Goal: Find specific page/section: Find specific page/section

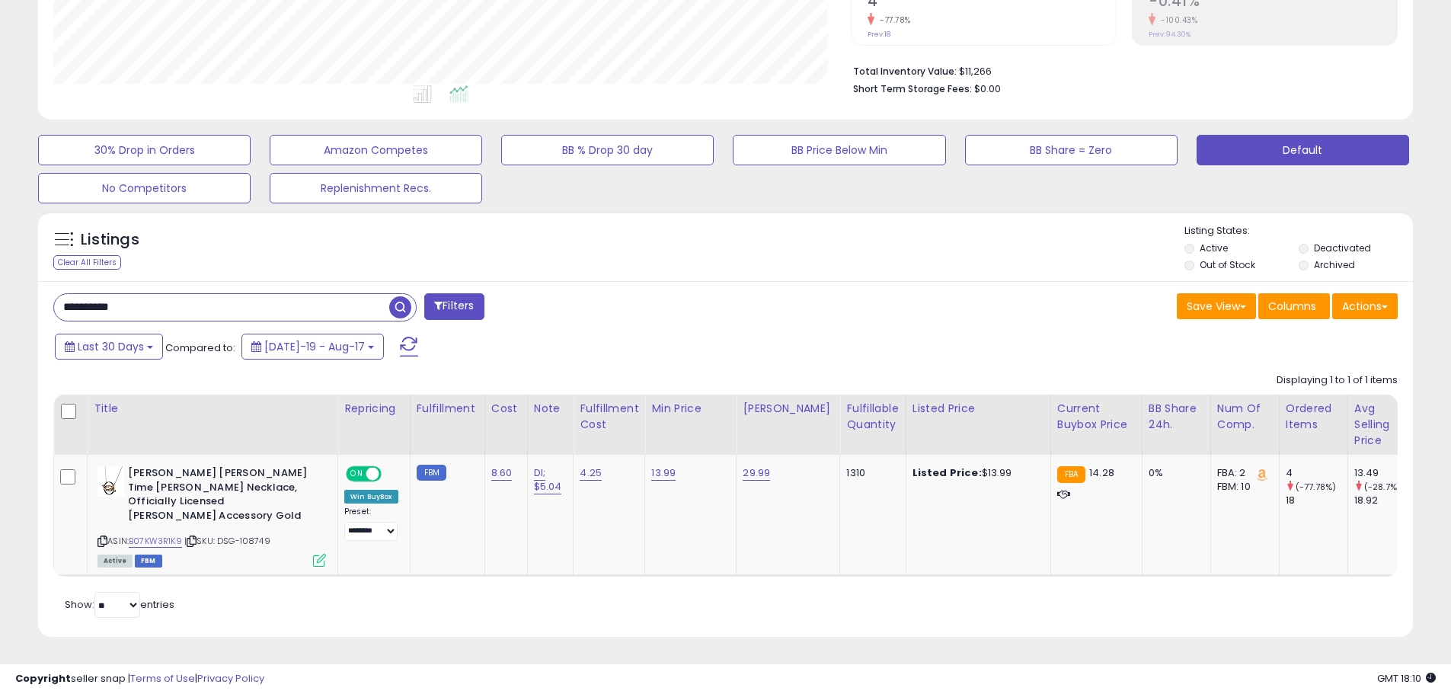
scroll to position [312, 797]
drag, startPoint x: 154, startPoint y: 295, endPoint x: 16, endPoint y: 279, distance: 138.8
click at [16, 279] on div "**********" at bounding box center [726, 188] width 1436 height 936
paste input "text"
click at [177, 535] on link "B09VTFVNDY" at bounding box center [156, 541] width 55 height 13
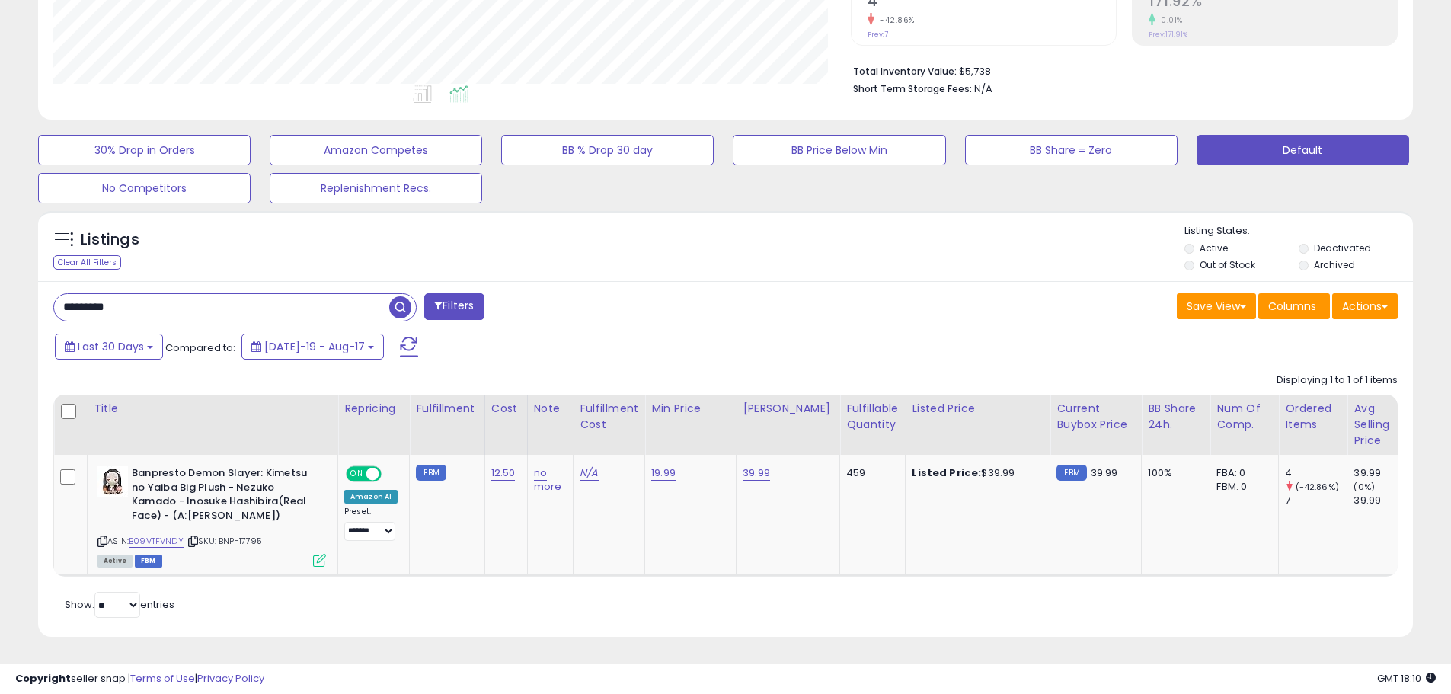
drag, startPoint x: 131, startPoint y: 293, endPoint x: 33, endPoint y: 292, distance: 98.3
click at [33, 293] on div "Listings Clear All Filters" at bounding box center [726, 429] width 1398 height 452
paste input "*"
click at [411, 296] on span "button" at bounding box center [400, 307] width 22 height 22
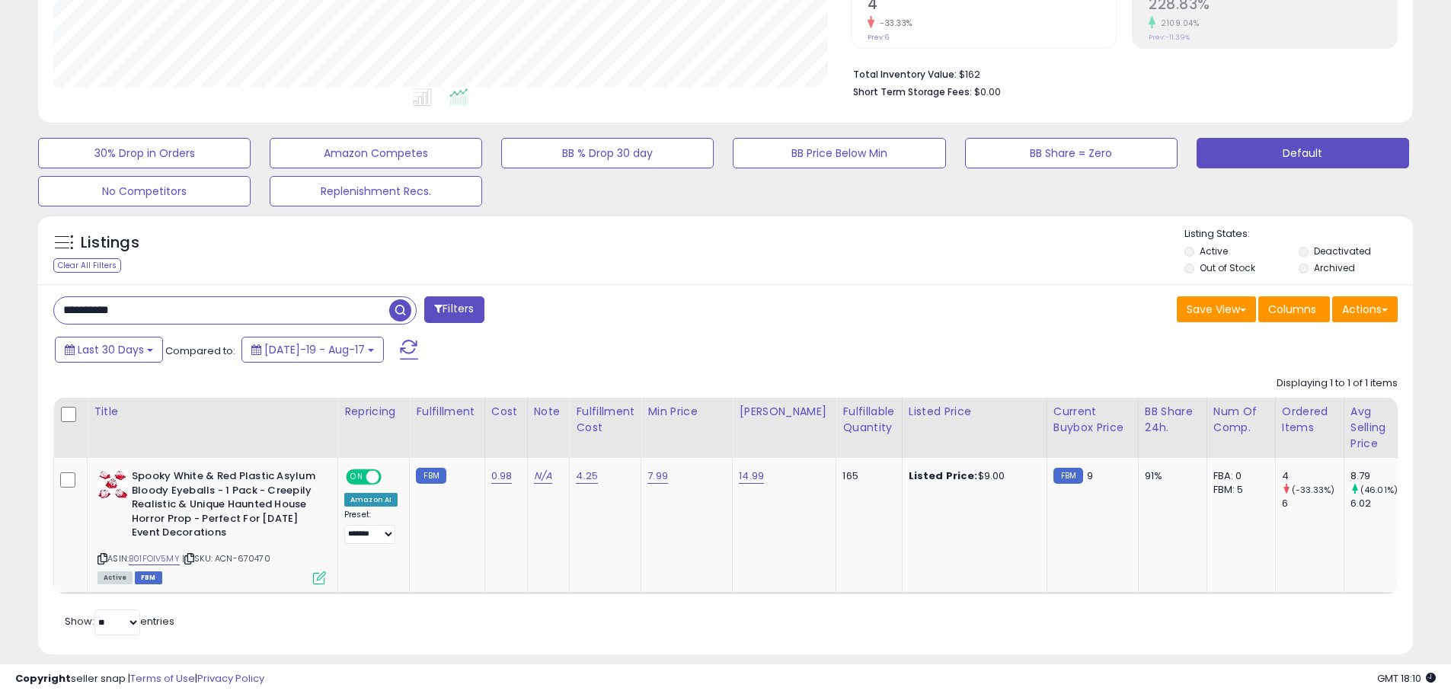
scroll to position [371, 0]
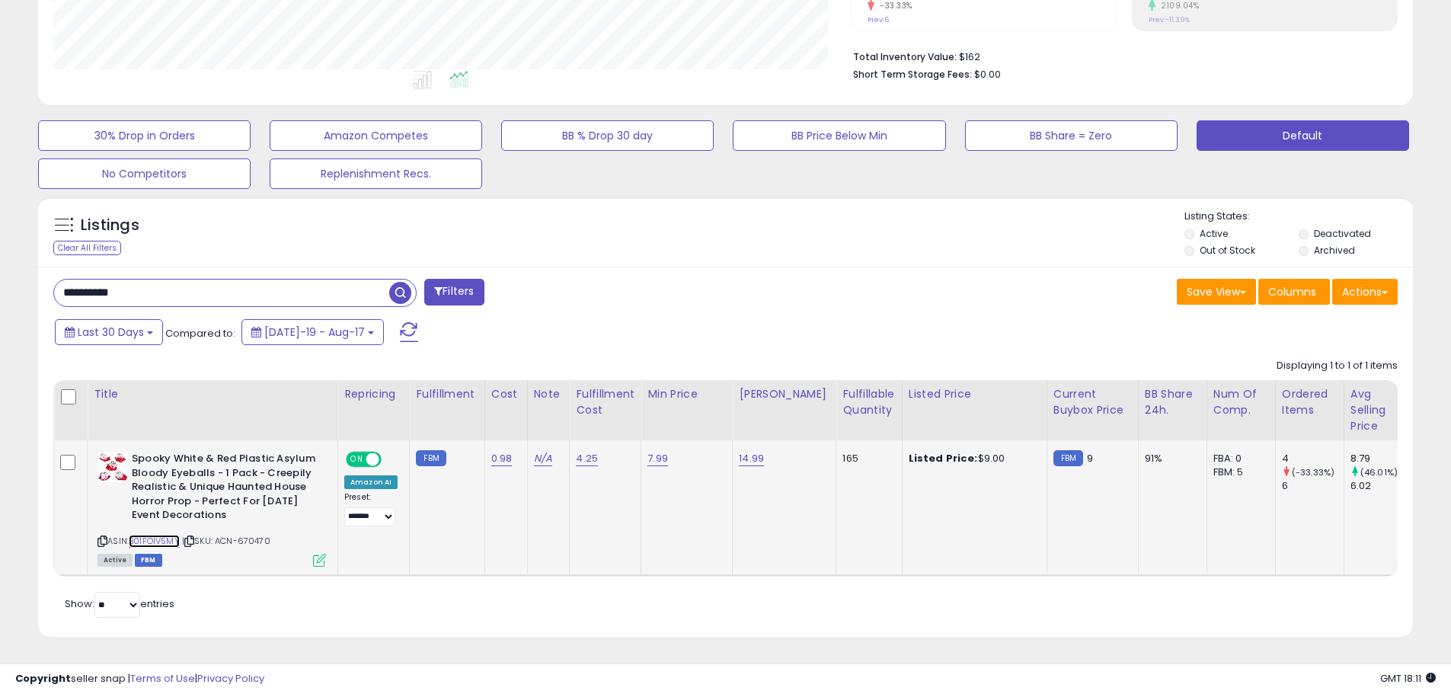
click at [168, 535] on link "B01FOIV5MY" at bounding box center [154, 541] width 51 height 13
click at [175, 280] on input "**********" at bounding box center [221, 293] width 335 height 27
paste input "text"
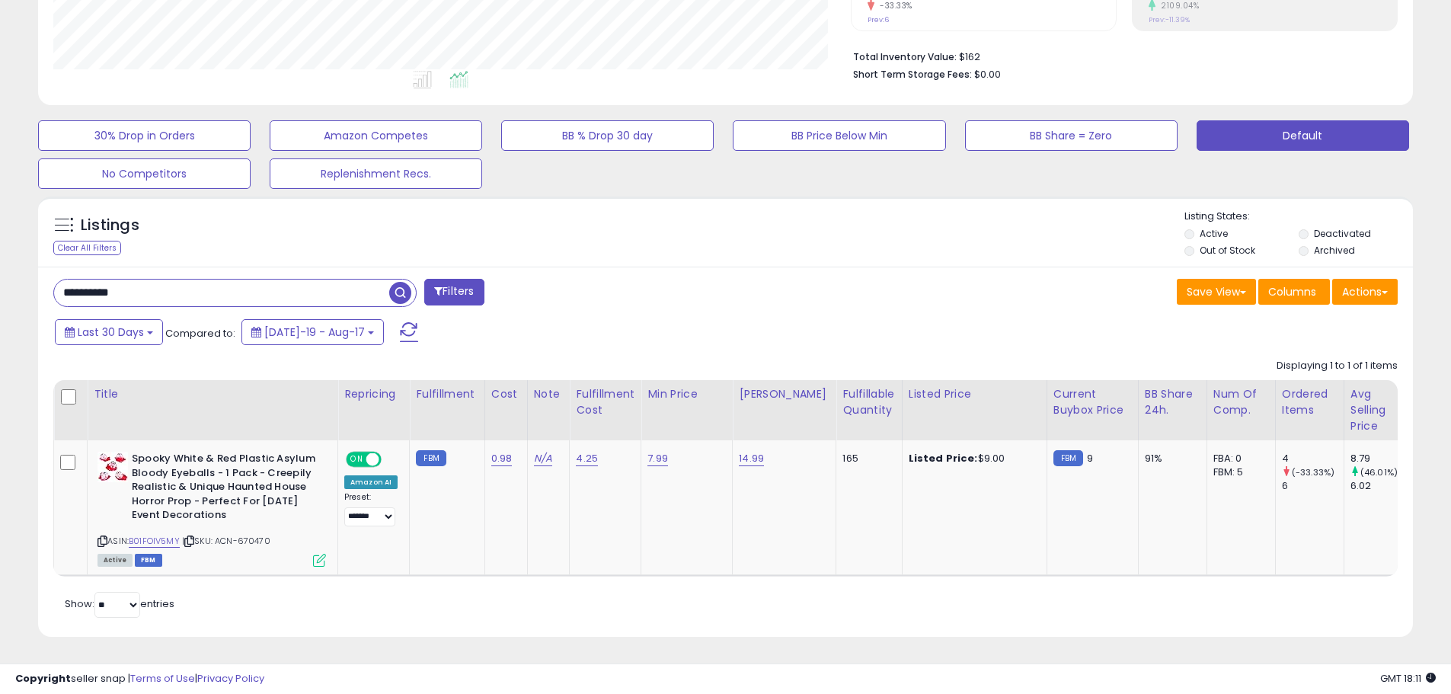
type input "**********"
click at [396, 282] on span "button" at bounding box center [400, 293] width 22 height 22
click at [155, 535] on link "B09ZXFLYQ3" at bounding box center [155, 541] width 53 height 13
click at [652, 451] on link "22.99" at bounding box center [660, 458] width 27 height 15
drag, startPoint x: 593, startPoint y: 408, endPoint x: 491, endPoint y: 392, distance: 102.6
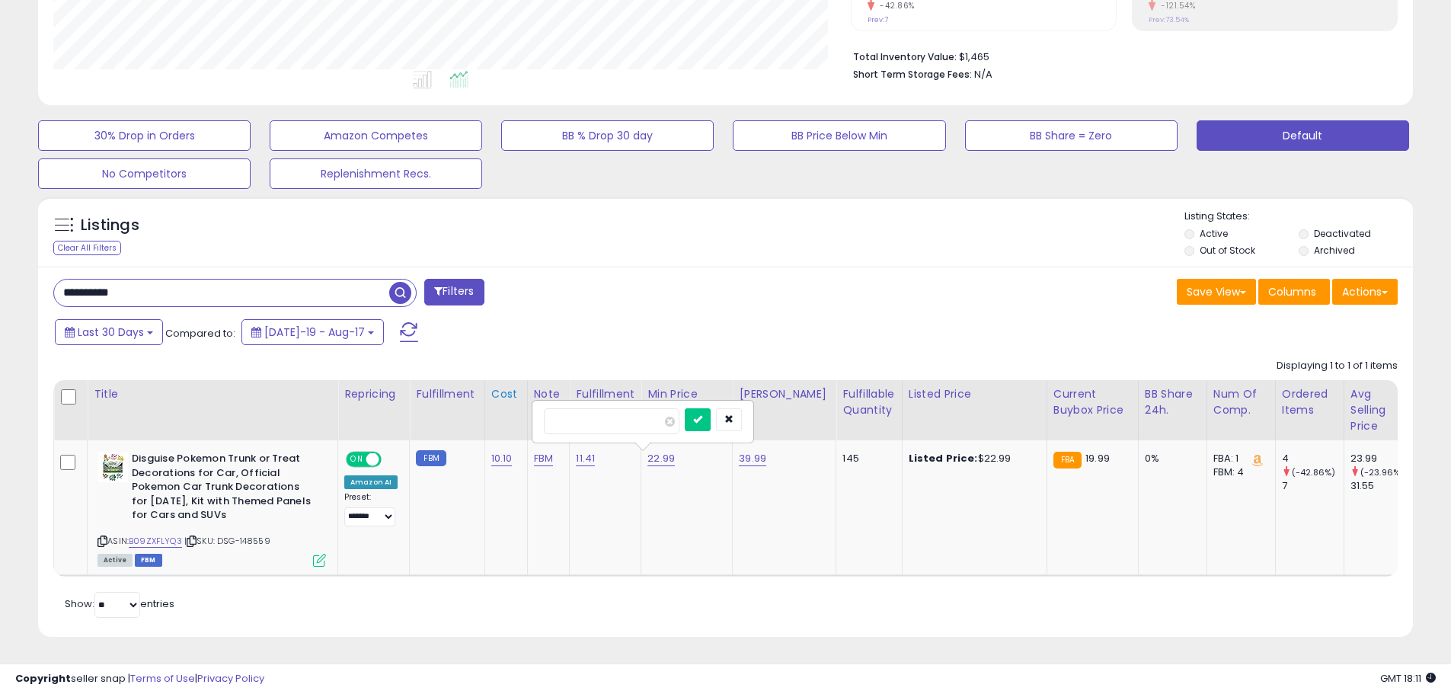
click at [491, 392] on table "Title Repricing" at bounding box center [990, 478] width 1874 height 196
type input "*****"
click button "submit" at bounding box center [698, 419] width 26 height 23
drag, startPoint x: 212, startPoint y: 288, endPoint x: -38, endPoint y: 260, distance: 252.2
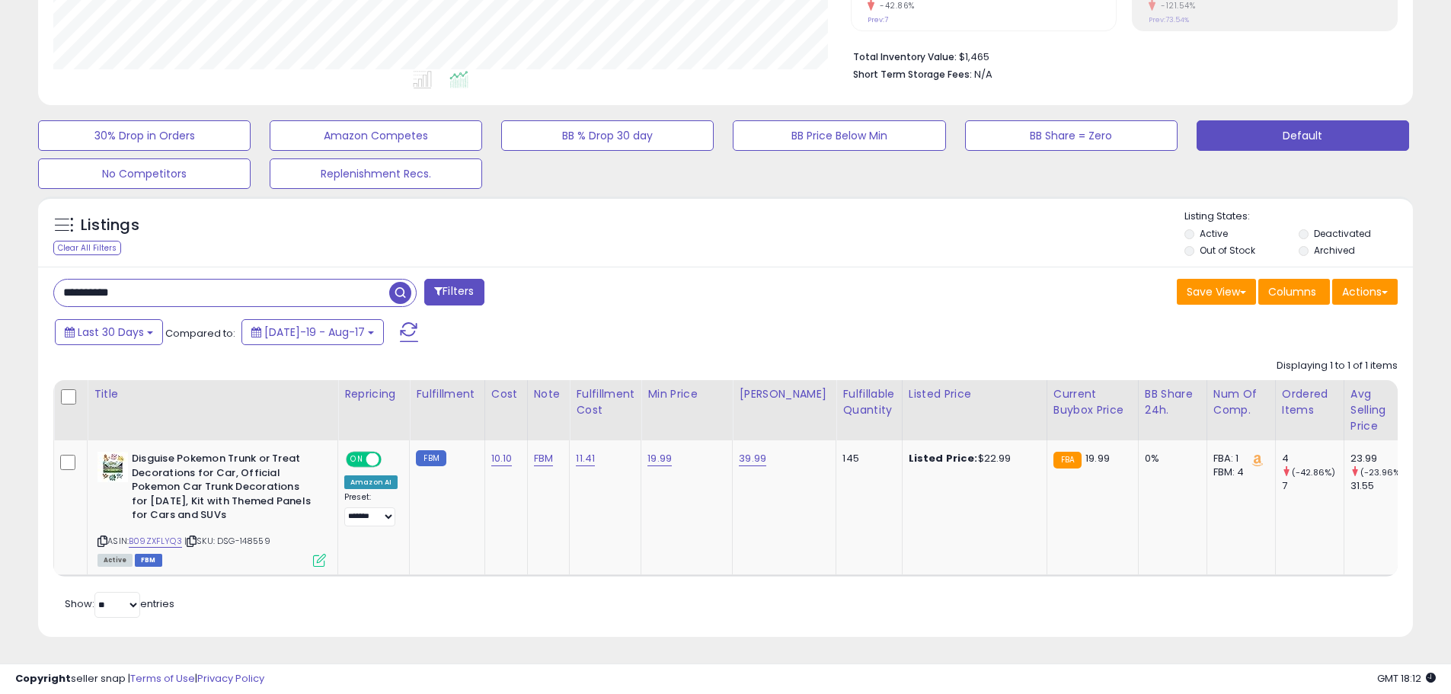
paste input "*"
click at [392, 282] on span "button" at bounding box center [400, 293] width 22 height 22
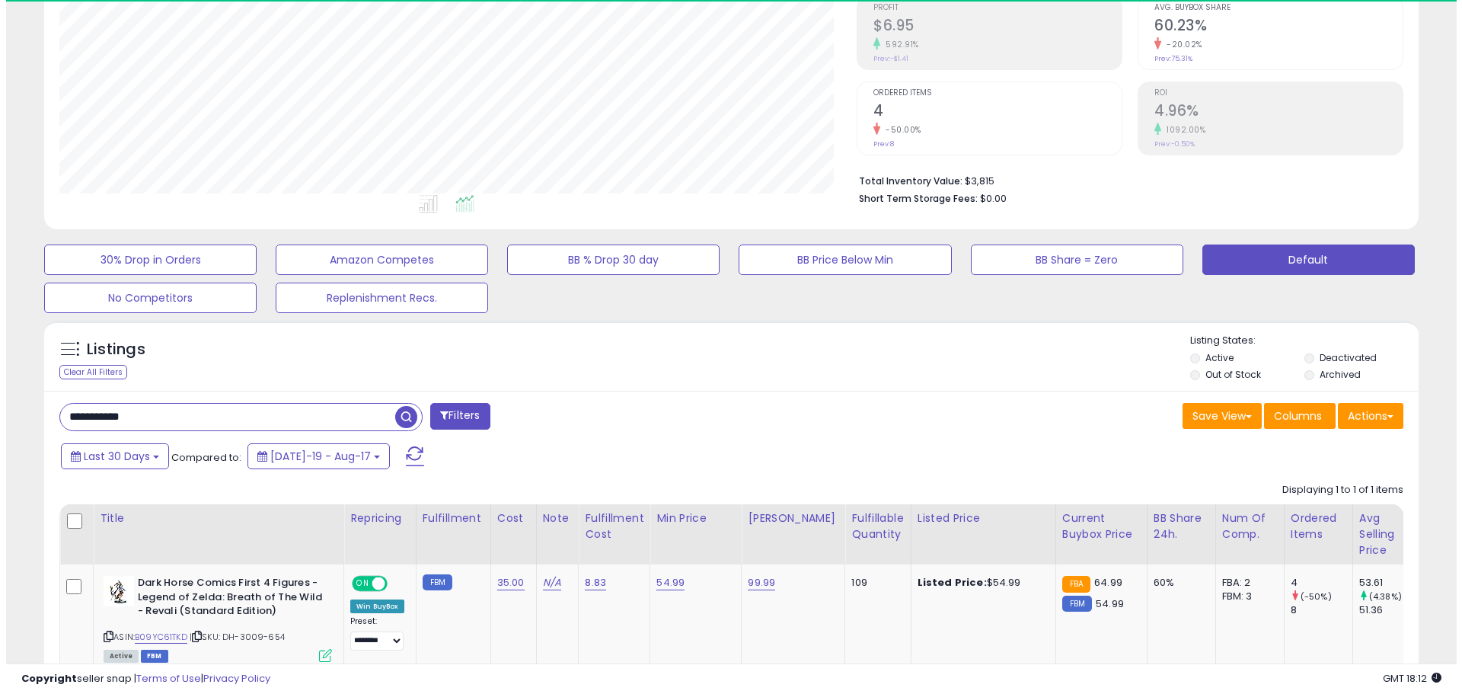
scroll to position [312, 797]
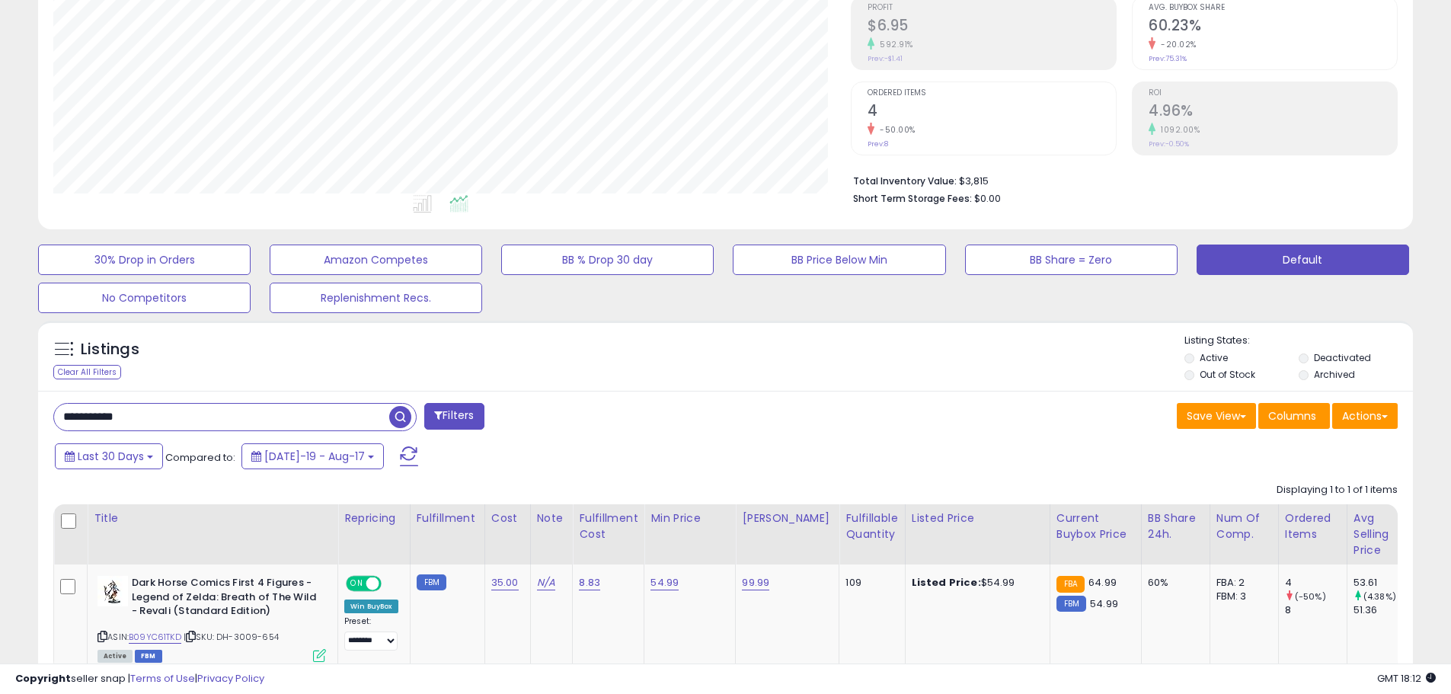
drag, startPoint x: 174, startPoint y: 426, endPoint x: 7, endPoint y: 404, distance: 168.3
click at [7, 404] on div "**********" at bounding box center [725, 301] width 1451 height 975
paste input "text"
type input "********"
click at [391, 407] on span "button" at bounding box center [400, 417] width 22 height 22
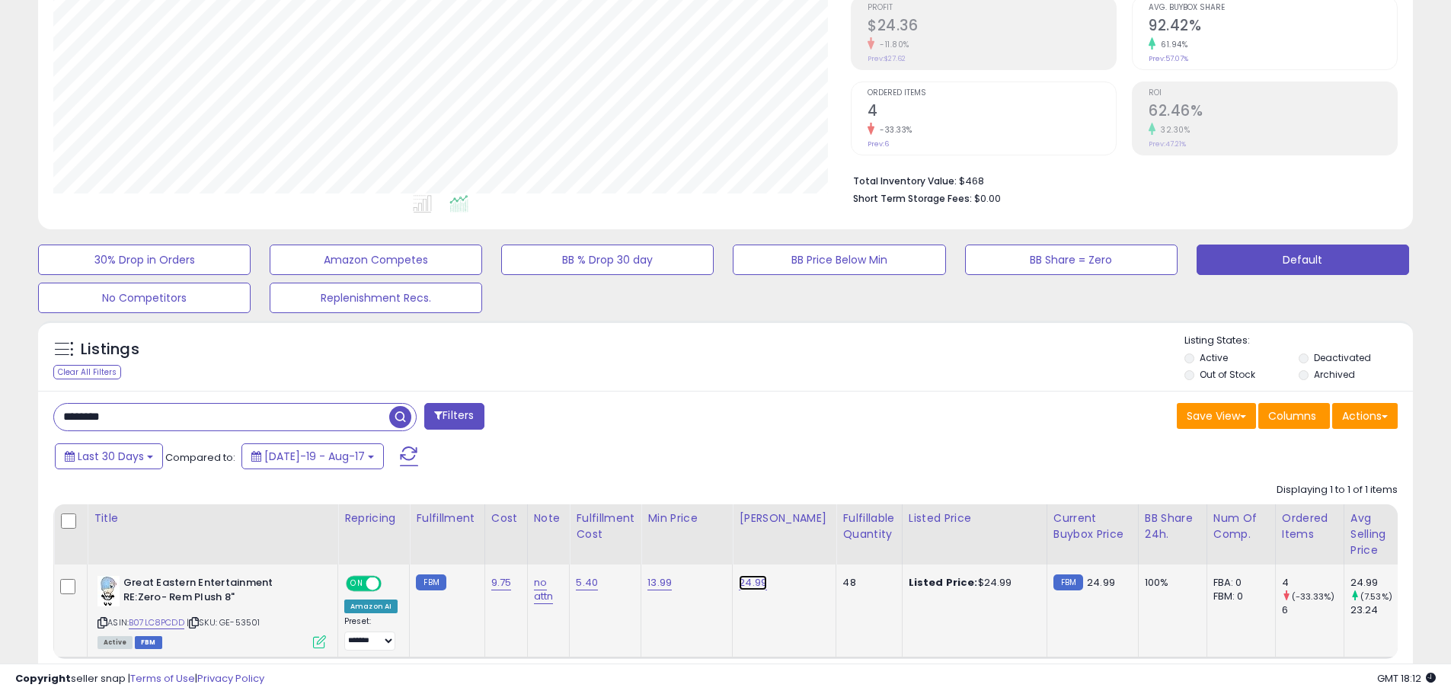
click at [756, 578] on link "24.99" at bounding box center [753, 582] width 28 height 15
drag, startPoint x: 604, startPoint y: 531, endPoint x: 535, endPoint y: 522, distance: 69.9
click at [535, 522] on table "Title Repricing" at bounding box center [990, 581] width 1874 height 155
type input "*****"
click button "submit" at bounding box center [790, 543] width 26 height 23
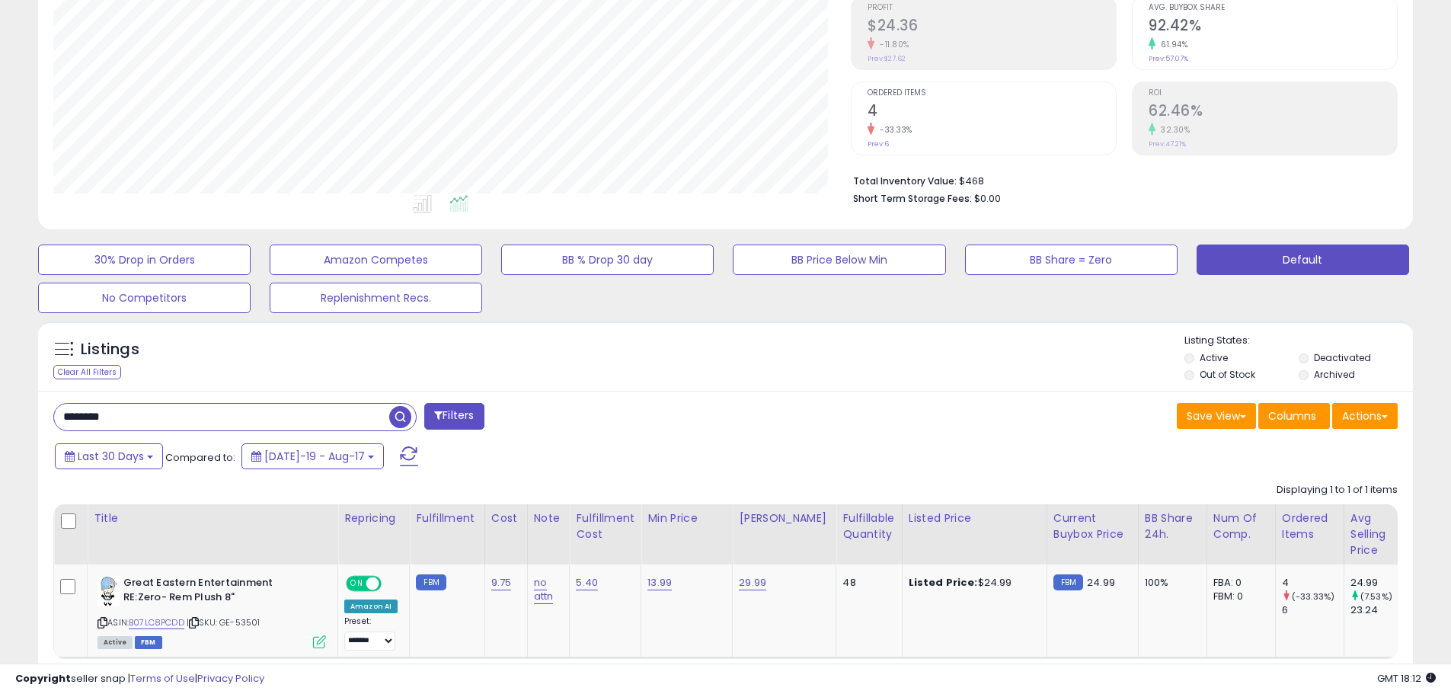
drag, startPoint x: 183, startPoint y: 423, endPoint x: 11, endPoint y: 402, distance: 172.6
click at [0, 397] on html "Unable to login Retrieving listings data.. has not yet accepted the Terms of Us…" at bounding box center [725, 112] width 1451 height 694
paste input "*"
click at [396, 410] on span "button" at bounding box center [400, 417] width 22 height 22
click at [152, 624] on link "B07NF2VKTX" at bounding box center [154, 622] width 51 height 13
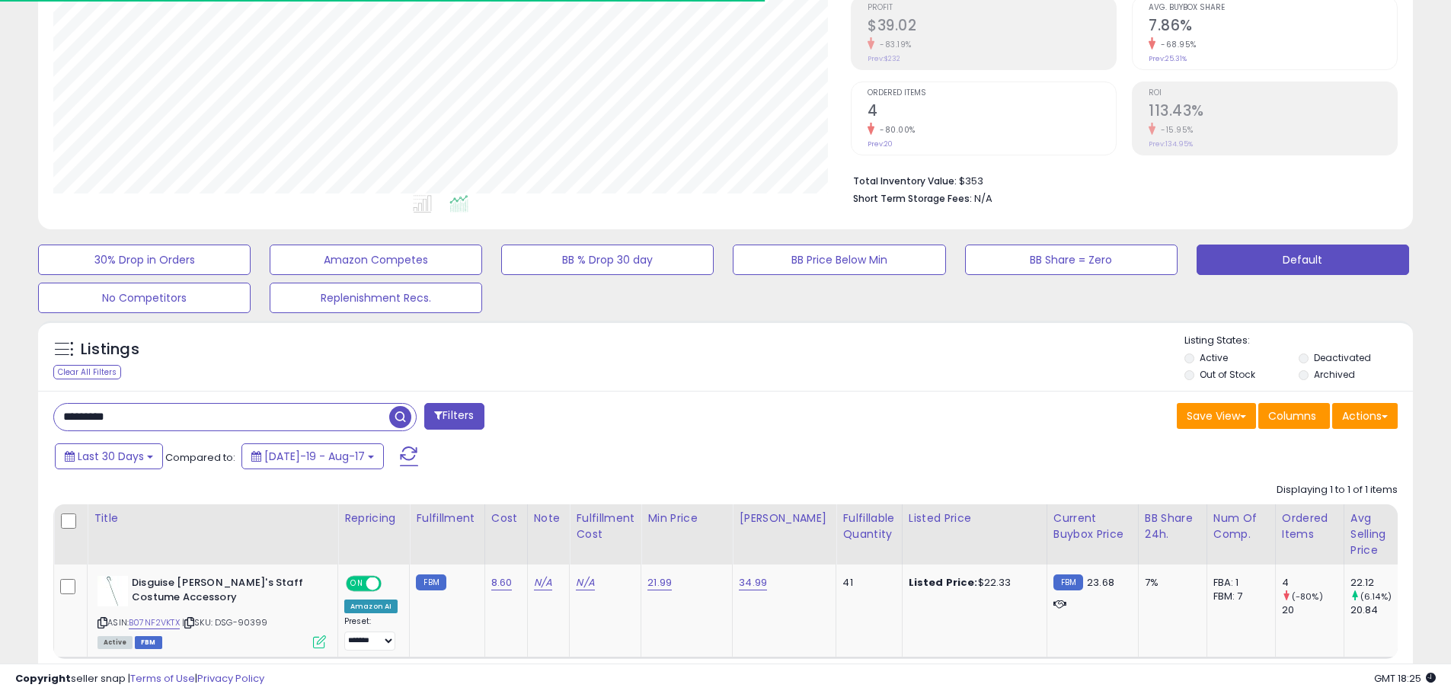
drag, startPoint x: 142, startPoint y: 407, endPoint x: 53, endPoint y: 407, distance: 89.1
click at [53, 407] on div "*********" at bounding box center [234, 417] width 363 height 28
paste input "*"
click at [403, 415] on span "button" at bounding box center [400, 417] width 22 height 22
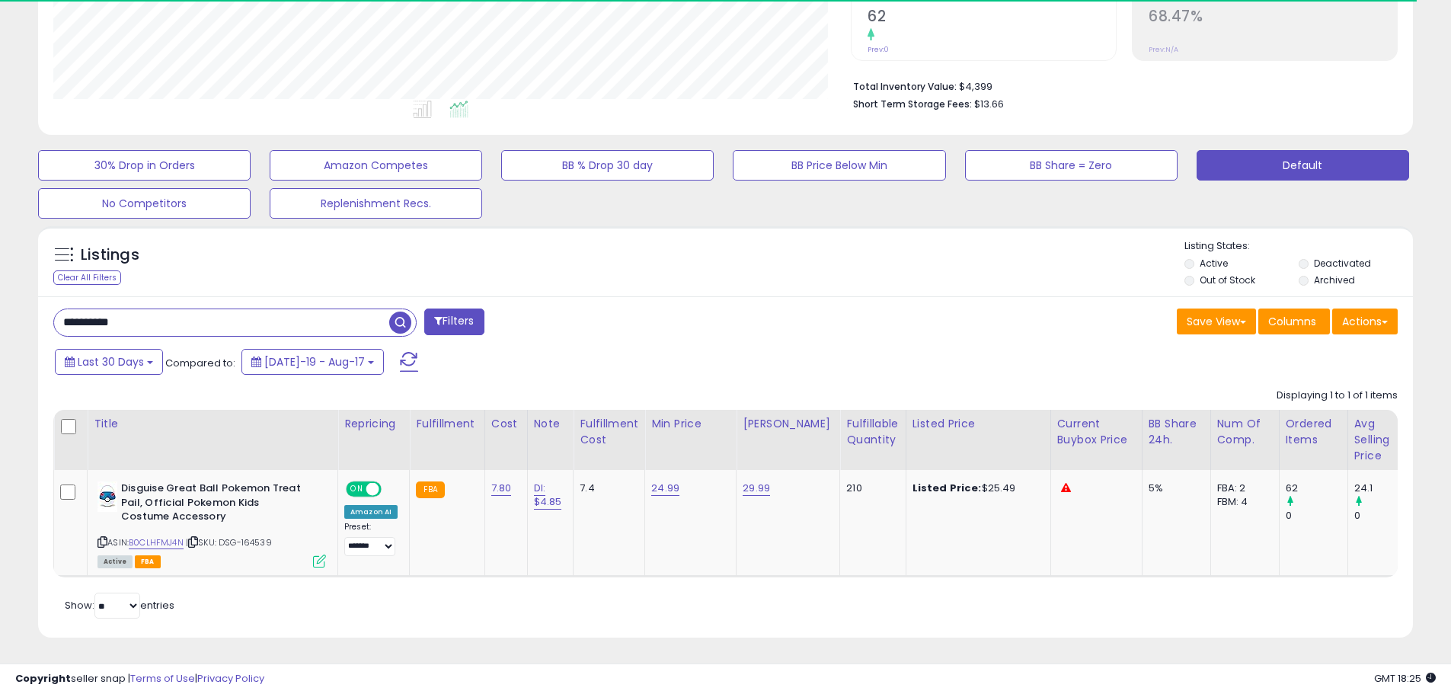
scroll to position [342, 0]
drag, startPoint x: 92, startPoint y: 305, endPoint x: 330, endPoint y: 323, distance: 238.3
click at [330, 323] on input "**********" at bounding box center [221, 321] width 335 height 27
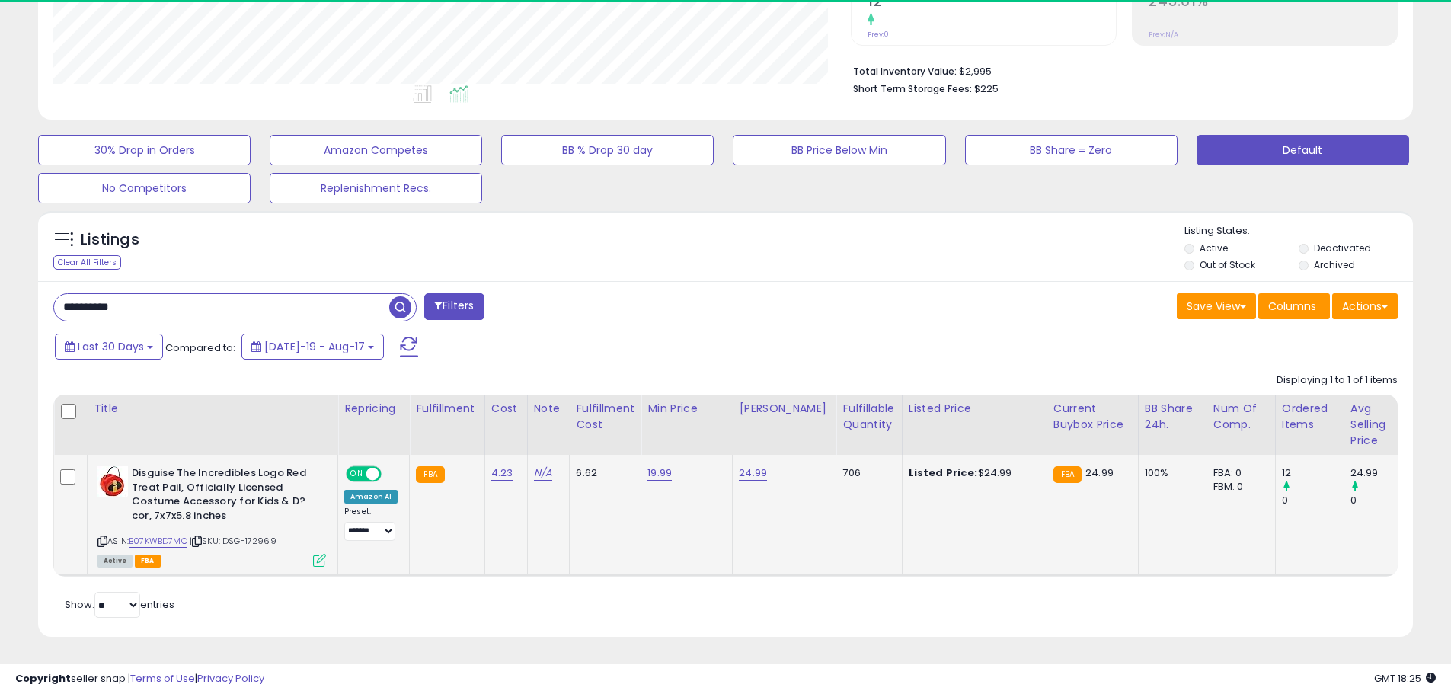
scroll to position [312, 797]
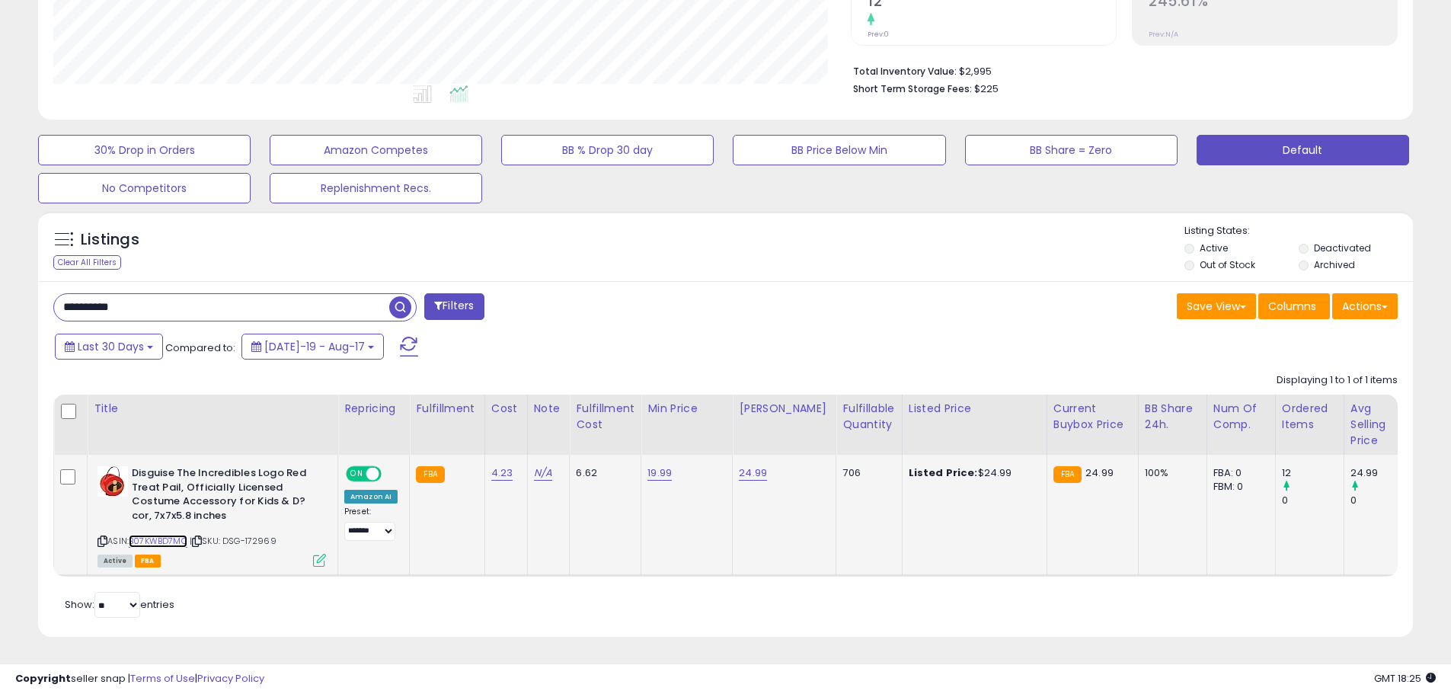
click at [156, 535] on link "B07KWBD7MC" at bounding box center [158, 541] width 59 height 13
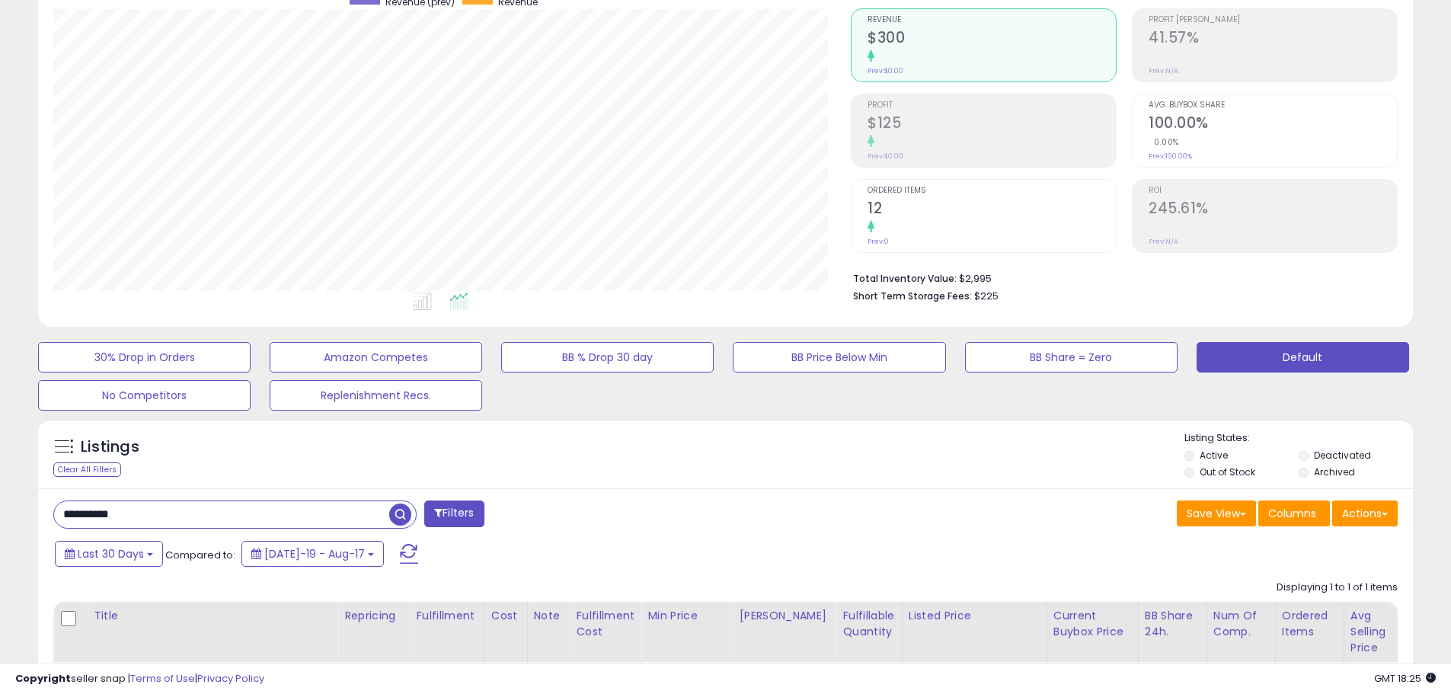
scroll to position [356, 0]
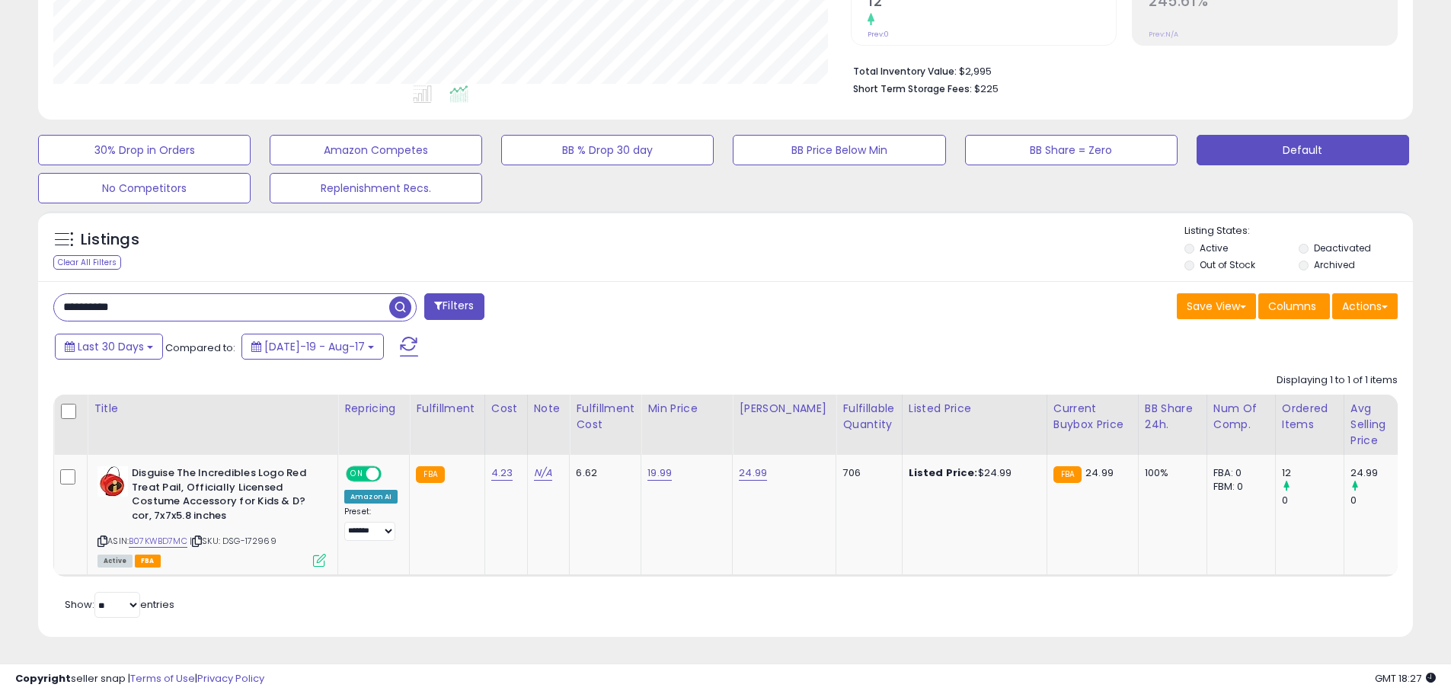
drag, startPoint x: 151, startPoint y: 291, endPoint x: -11, endPoint y: 283, distance: 161.6
click at [0, 283] on html "Unable to login Retrieving listings data.. has not yet accepted the Terms of Us…" at bounding box center [725, 2] width 1451 height 694
paste input "*"
click at [403, 296] on span "button" at bounding box center [400, 307] width 22 height 22
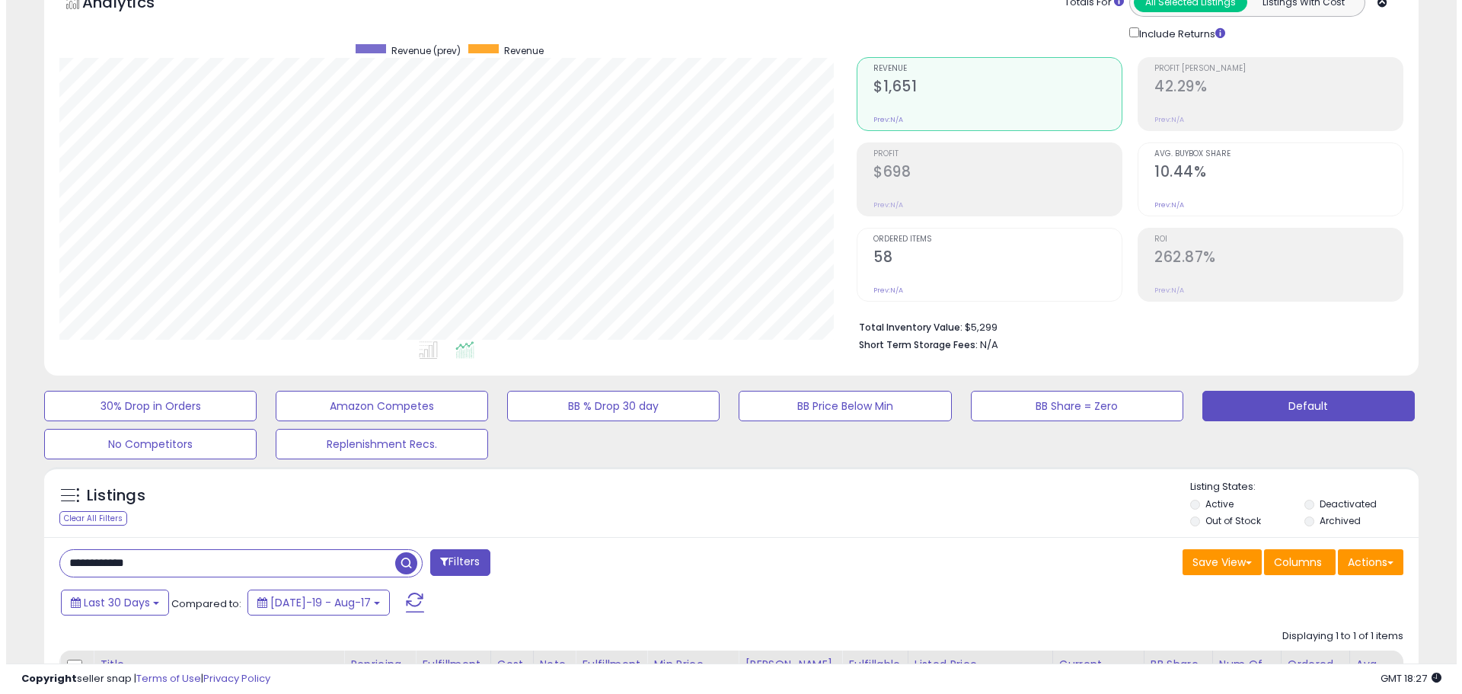
scroll to position [83, 0]
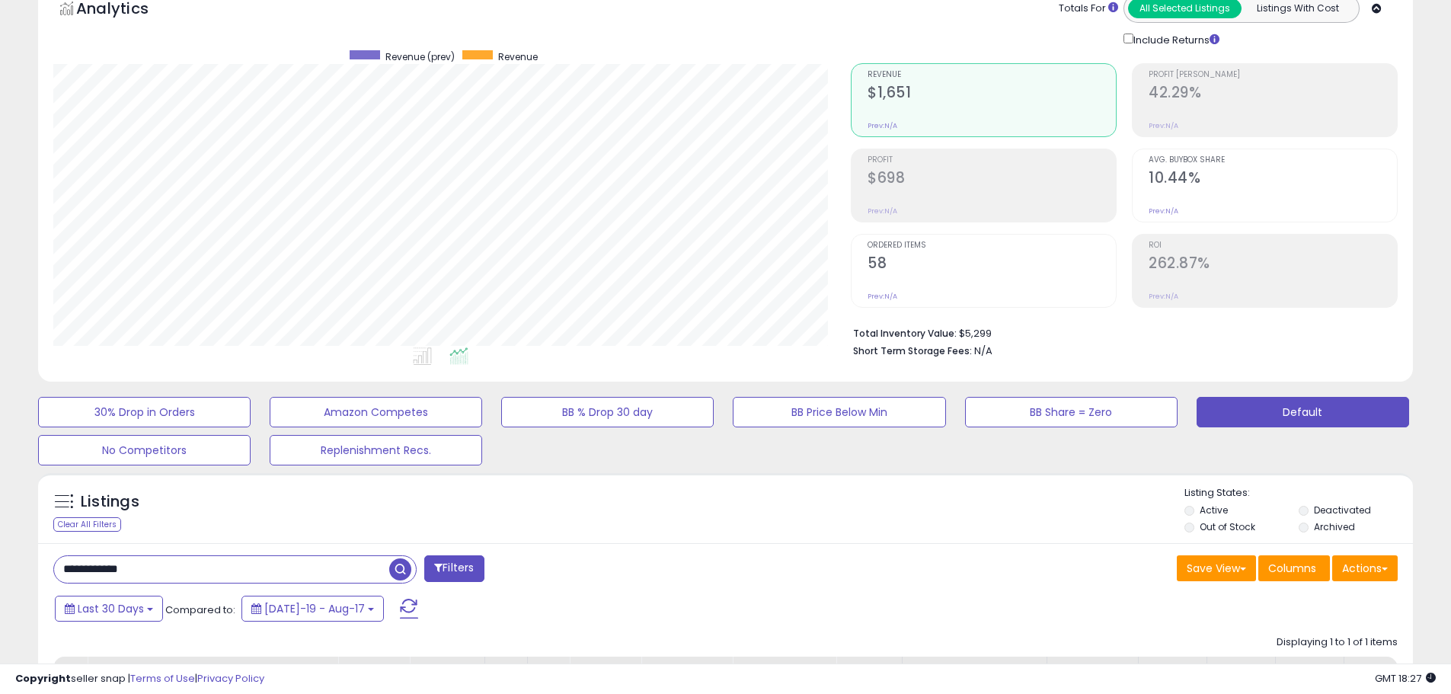
click at [907, 261] on h2 "58" at bounding box center [991, 264] width 248 height 21
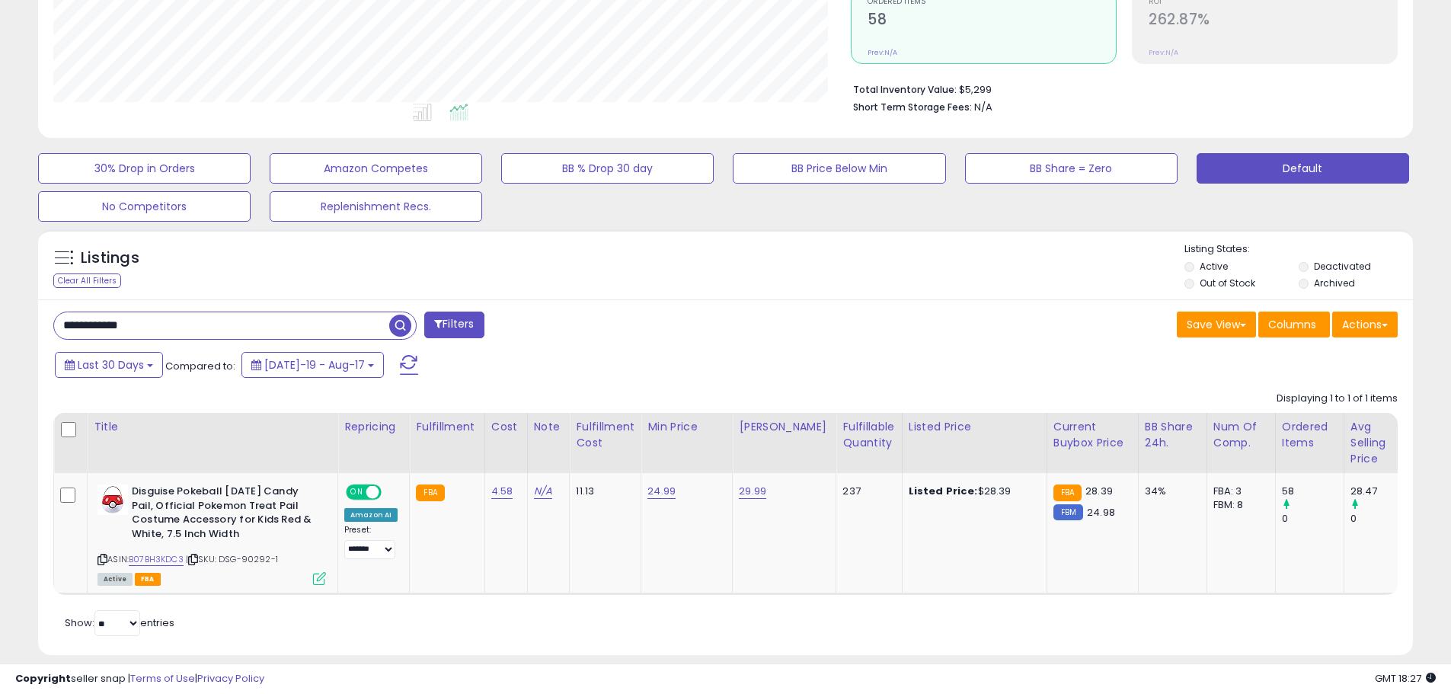
scroll to position [356, 0]
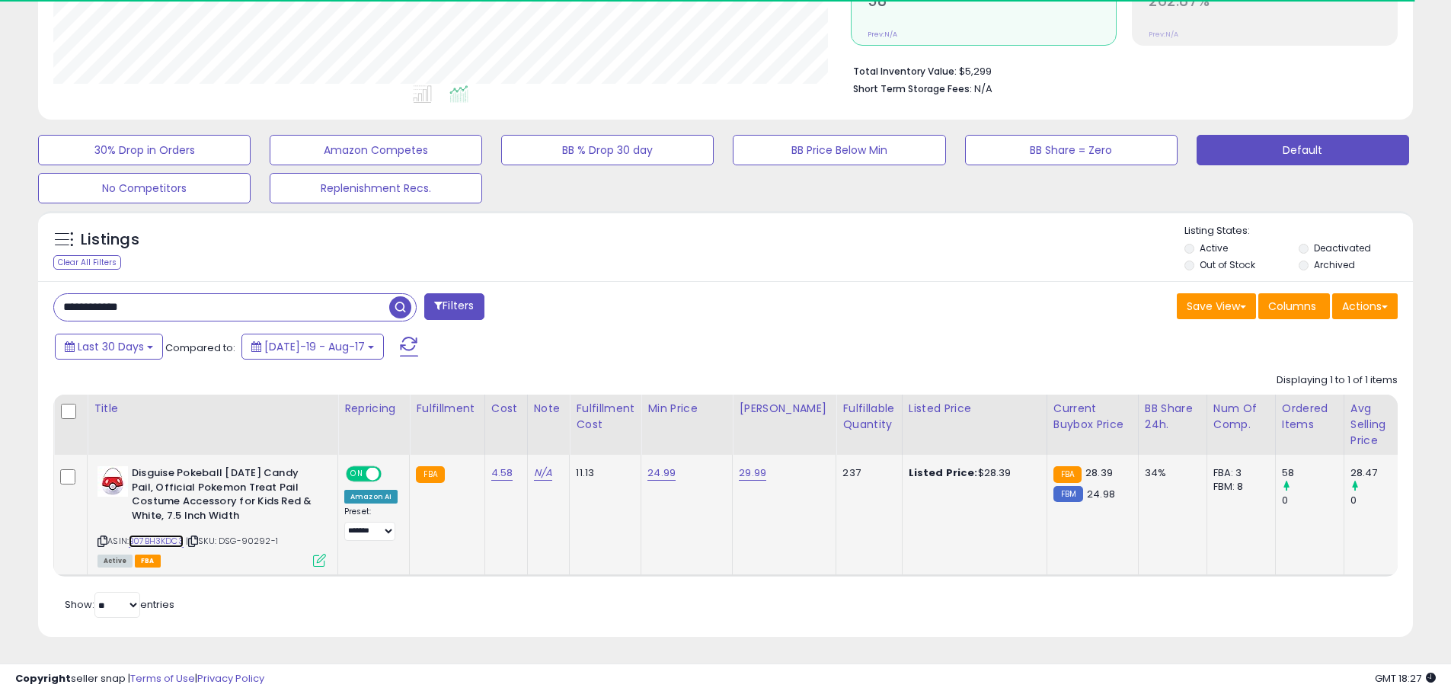
click at [171, 535] on link "B07BH3KDC3" at bounding box center [156, 541] width 55 height 13
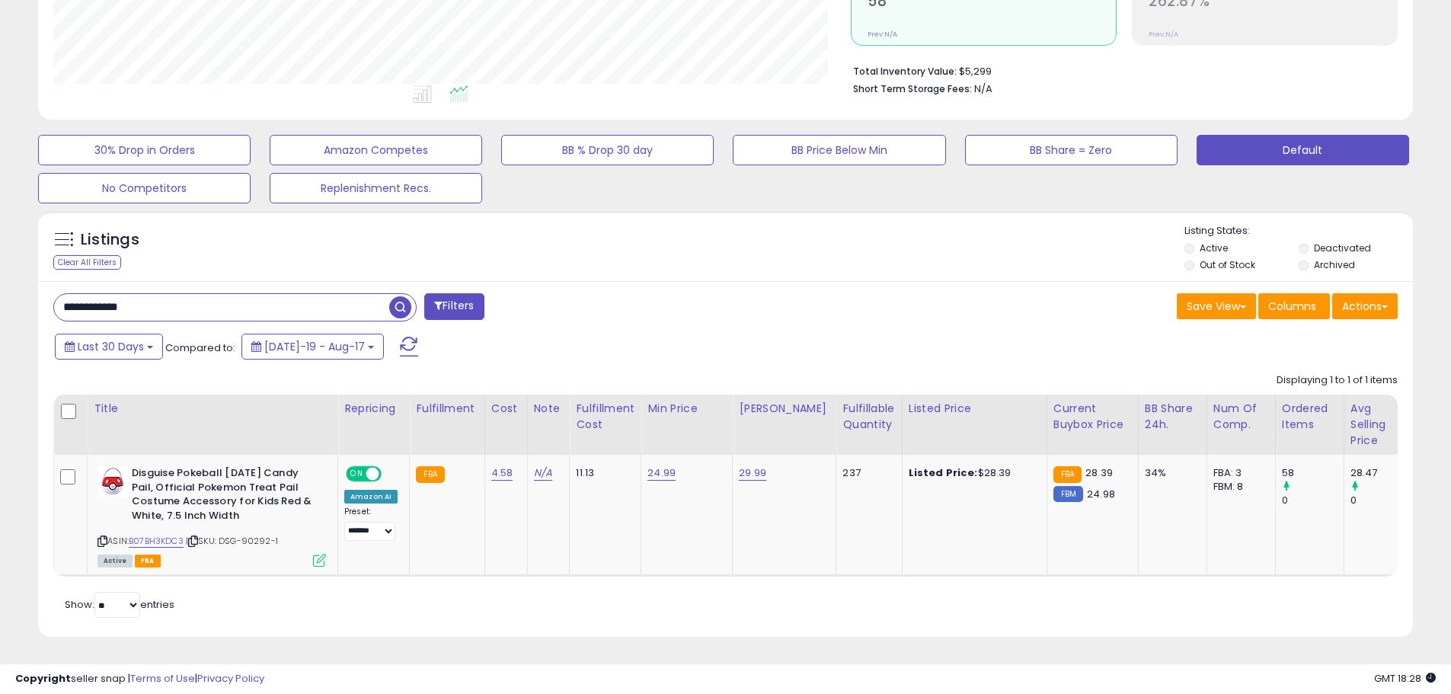
drag, startPoint x: 169, startPoint y: 296, endPoint x: 105, endPoint y: 304, distance: 64.5
click at [0, 265] on html "Unable to login Retrieving listings data.. has not yet accepted the Terms of Us…" at bounding box center [725, 2] width 1451 height 694
paste input "text"
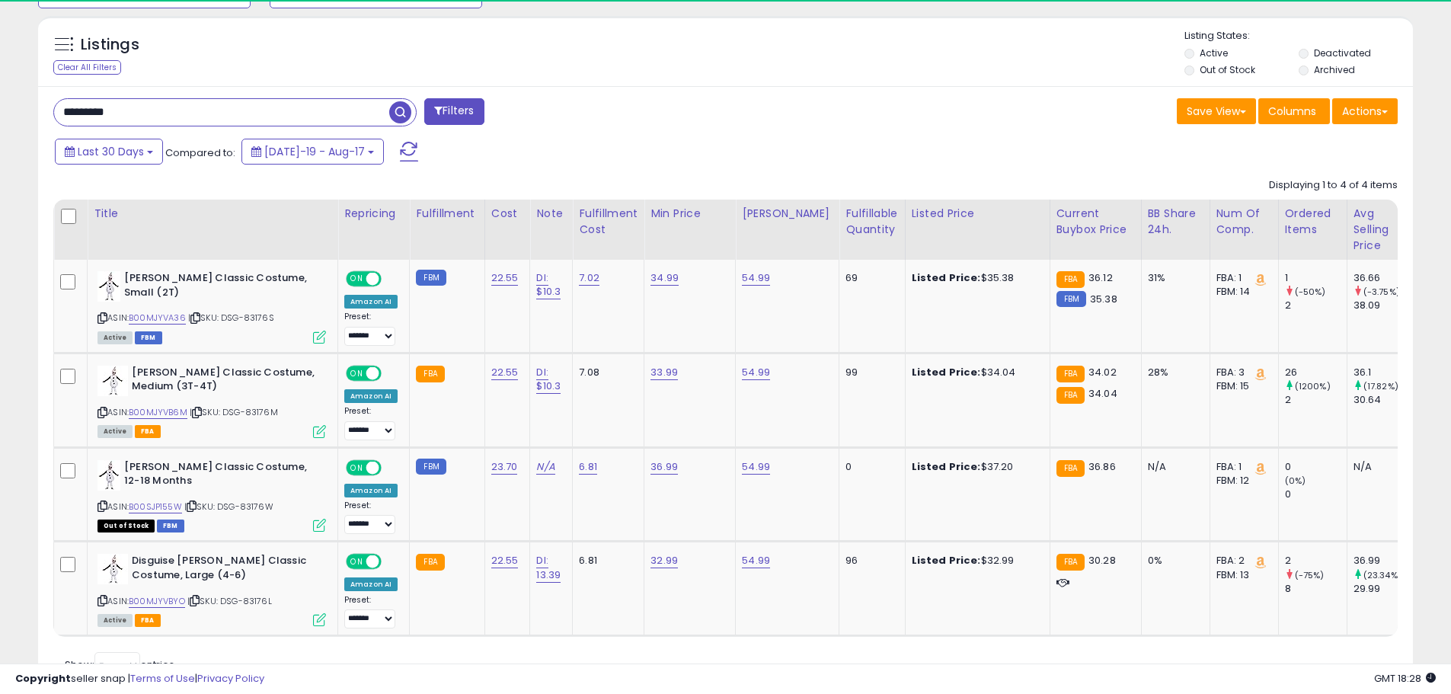
scroll to position [312, 797]
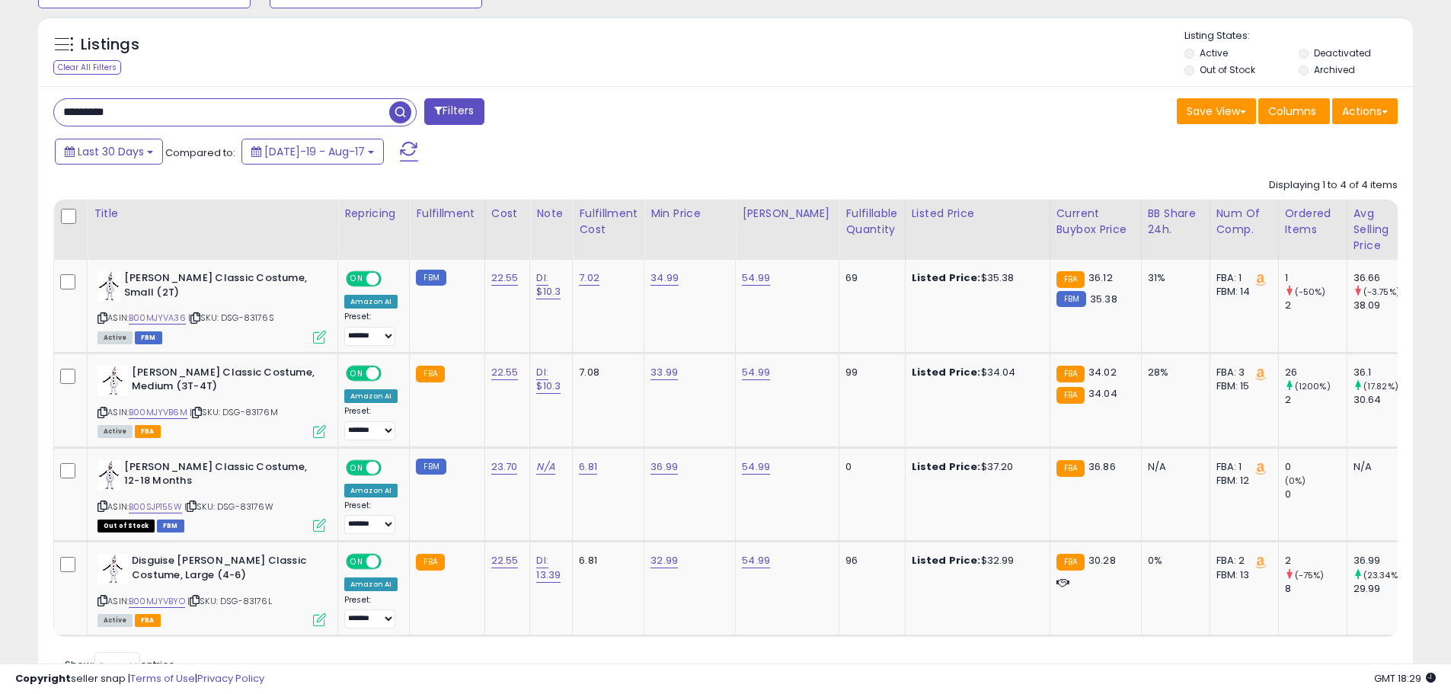
drag, startPoint x: 92, startPoint y: 109, endPoint x: 175, endPoint y: 124, distance: 84.4
click at [175, 124] on input "*********" at bounding box center [221, 112] width 335 height 27
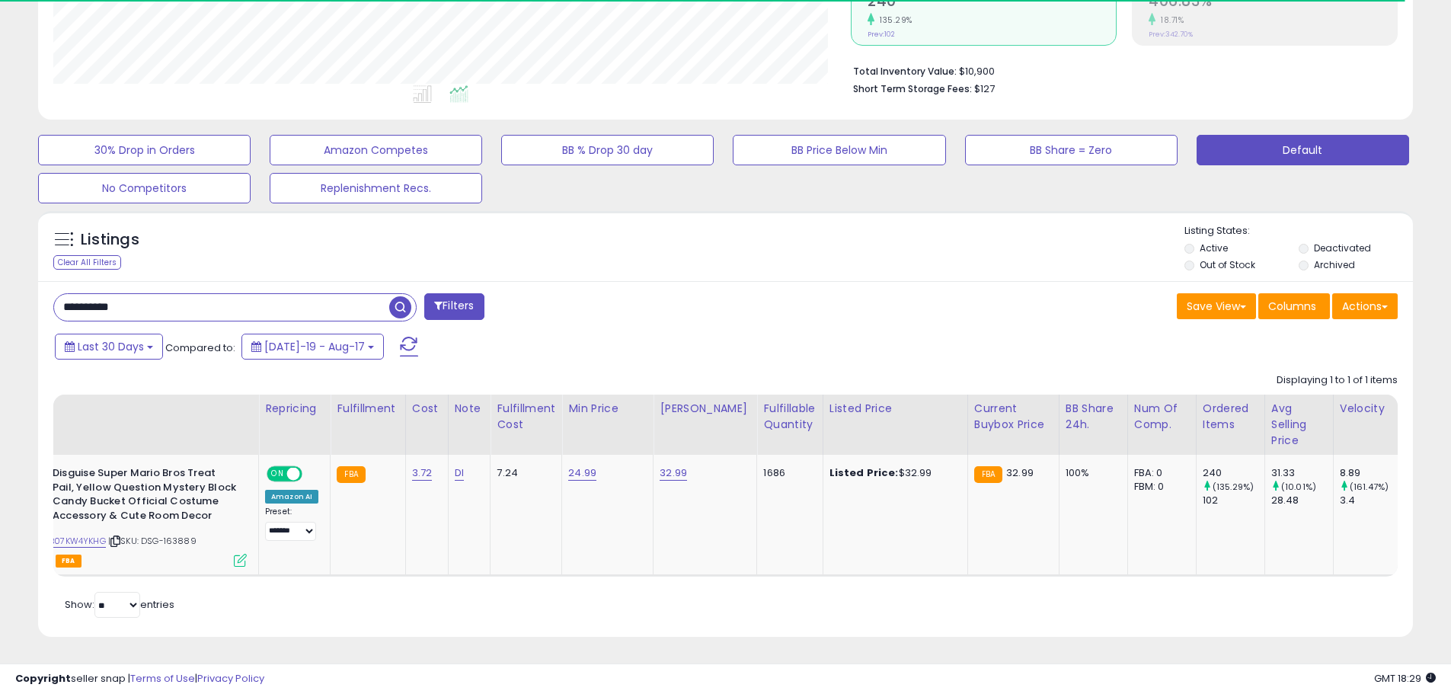
scroll to position [0, 0]
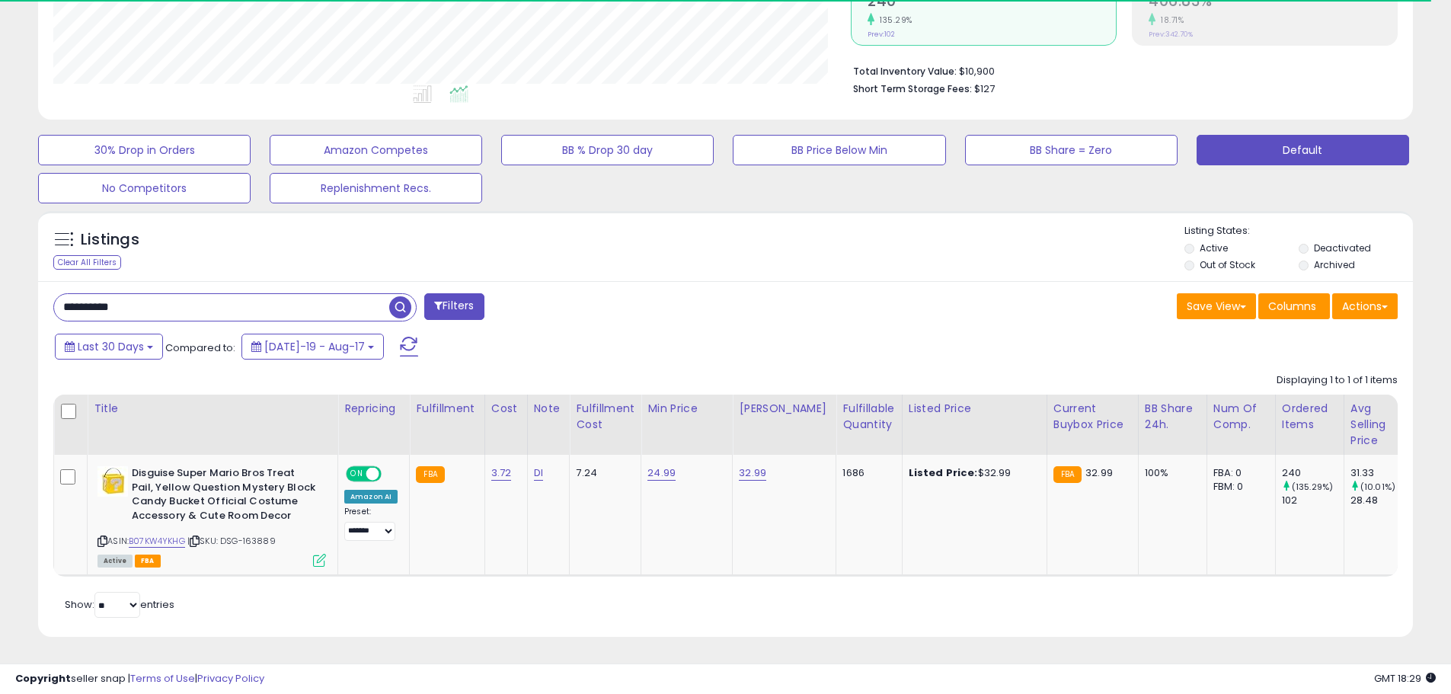
drag, startPoint x: 114, startPoint y: 292, endPoint x: 167, endPoint y: 293, distance: 52.6
click at [167, 294] on input "**********" at bounding box center [221, 307] width 335 height 27
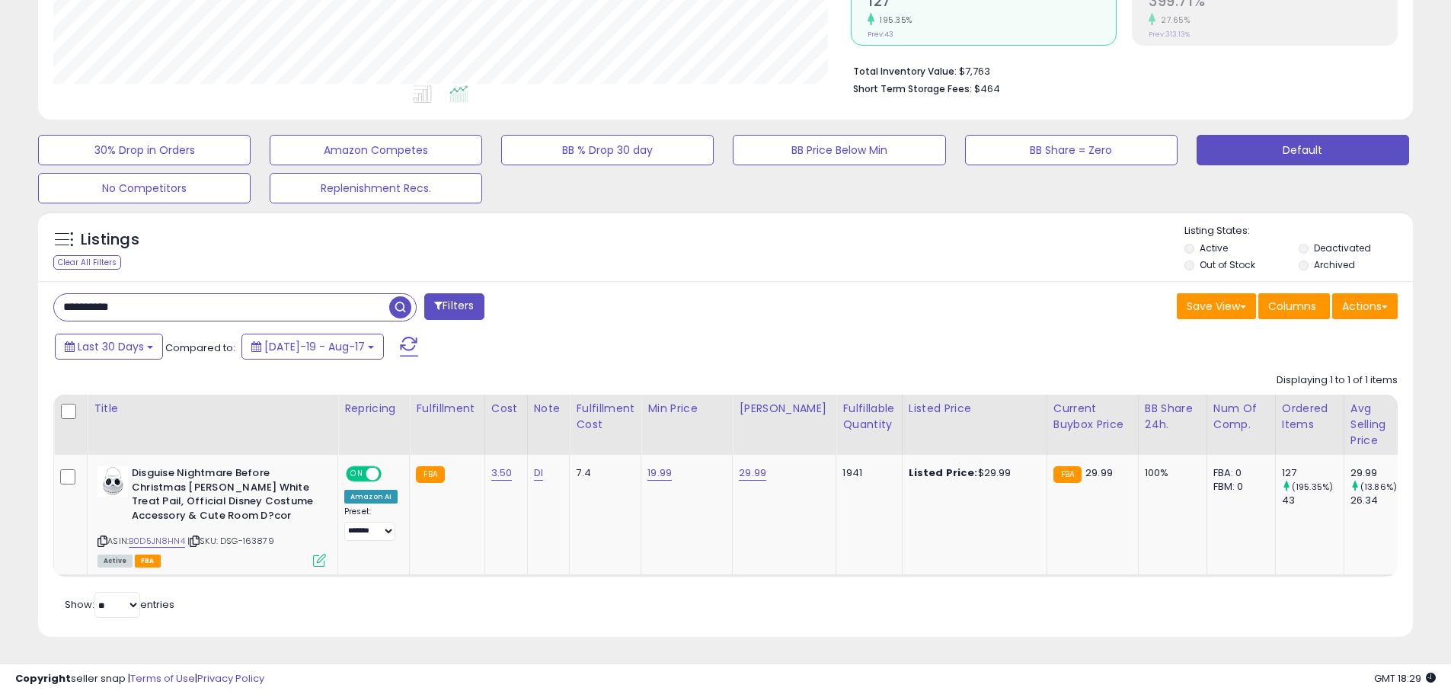
drag, startPoint x: 120, startPoint y: 294, endPoint x: 180, endPoint y: 299, distance: 60.4
click at [180, 299] on input "**********" at bounding box center [221, 307] width 335 height 27
drag, startPoint x: 147, startPoint y: 289, endPoint x: 100, endPoint y: 300, distance: 48.6
click at [44, 293] on div "**********" at bounding box center [384, 308] width 684 height 30
paste input "text"
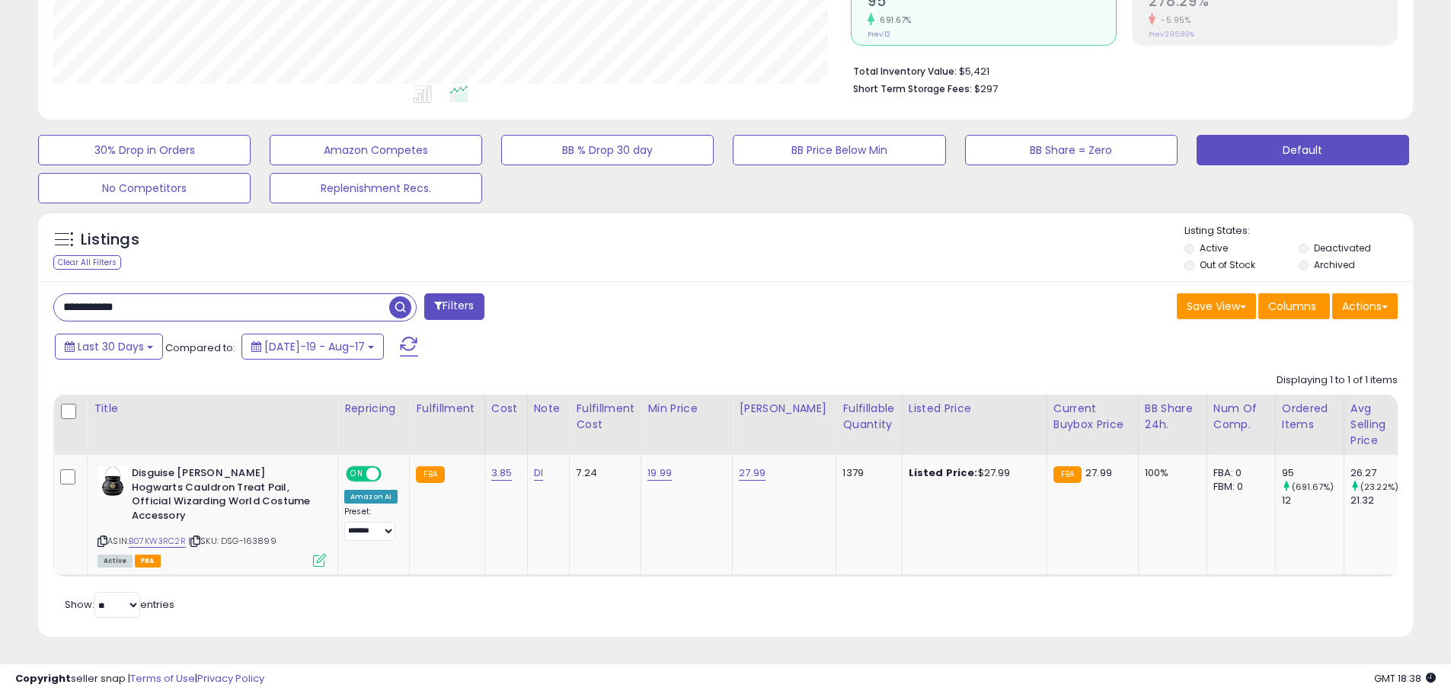
click at [403, 296] on span "button" at bounding box center [400, 307] width 22 height 22
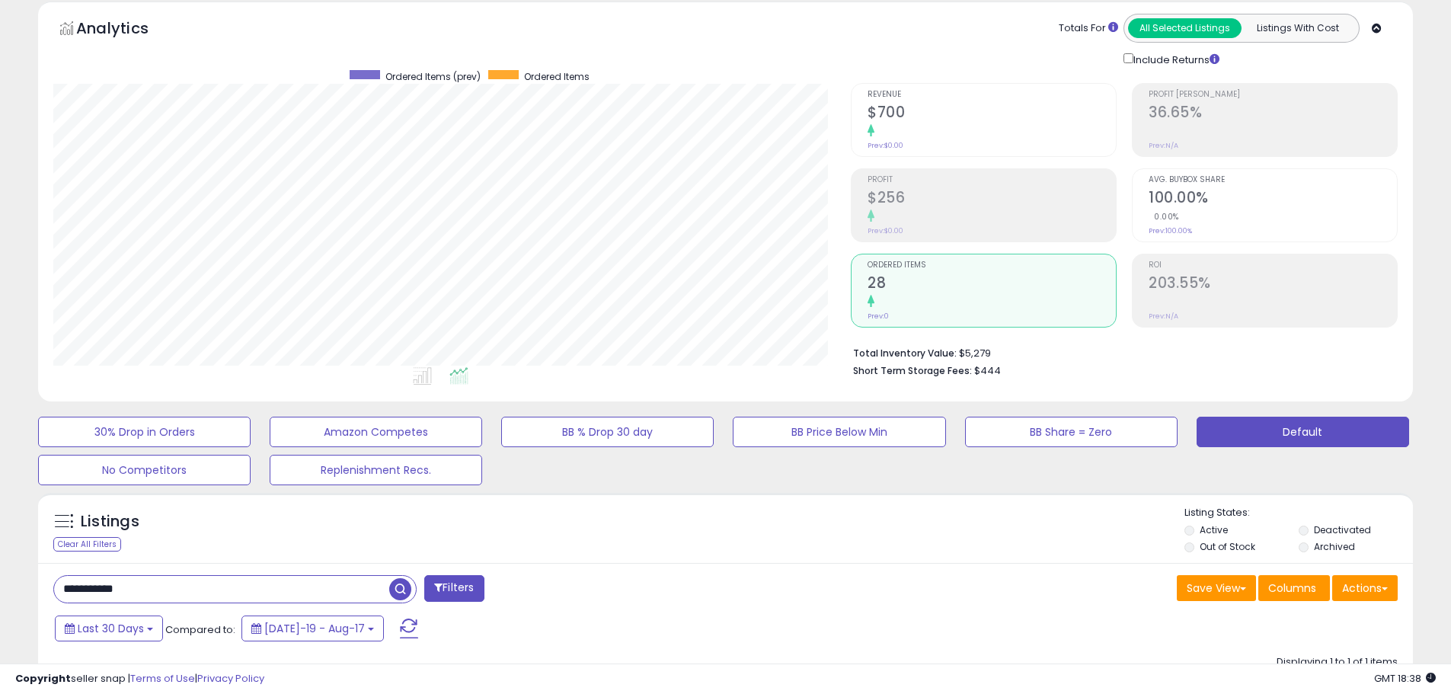
scroll to position [305, 0]
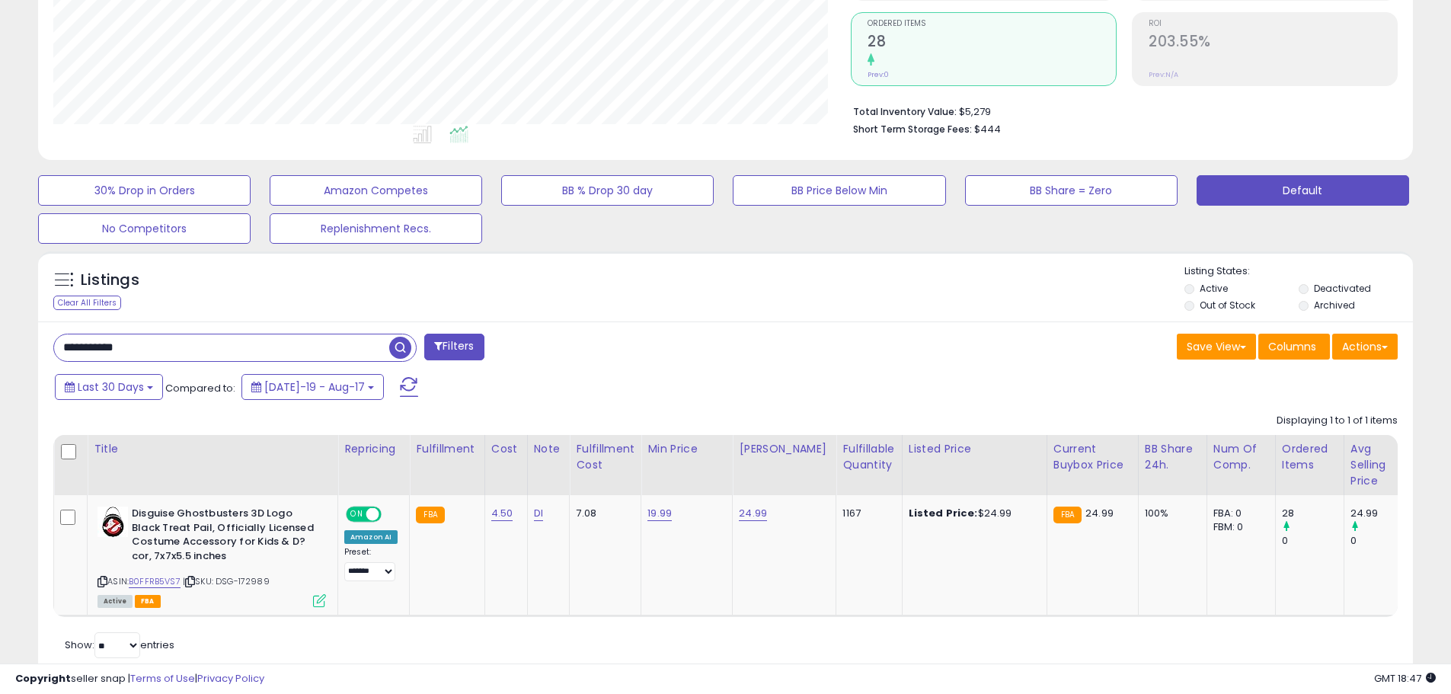
drag, startPoint x: 161, startPoint y: 350, endPoint x: 46, endPoint y: 359, distance: 115.4
click at [15, 359] on div "**********" at bounding box center [726, 228] width 1436 height 936
paste input "text"
click at [401, 348] on span "button" at bounding box center [400, 348] width 22 height 22
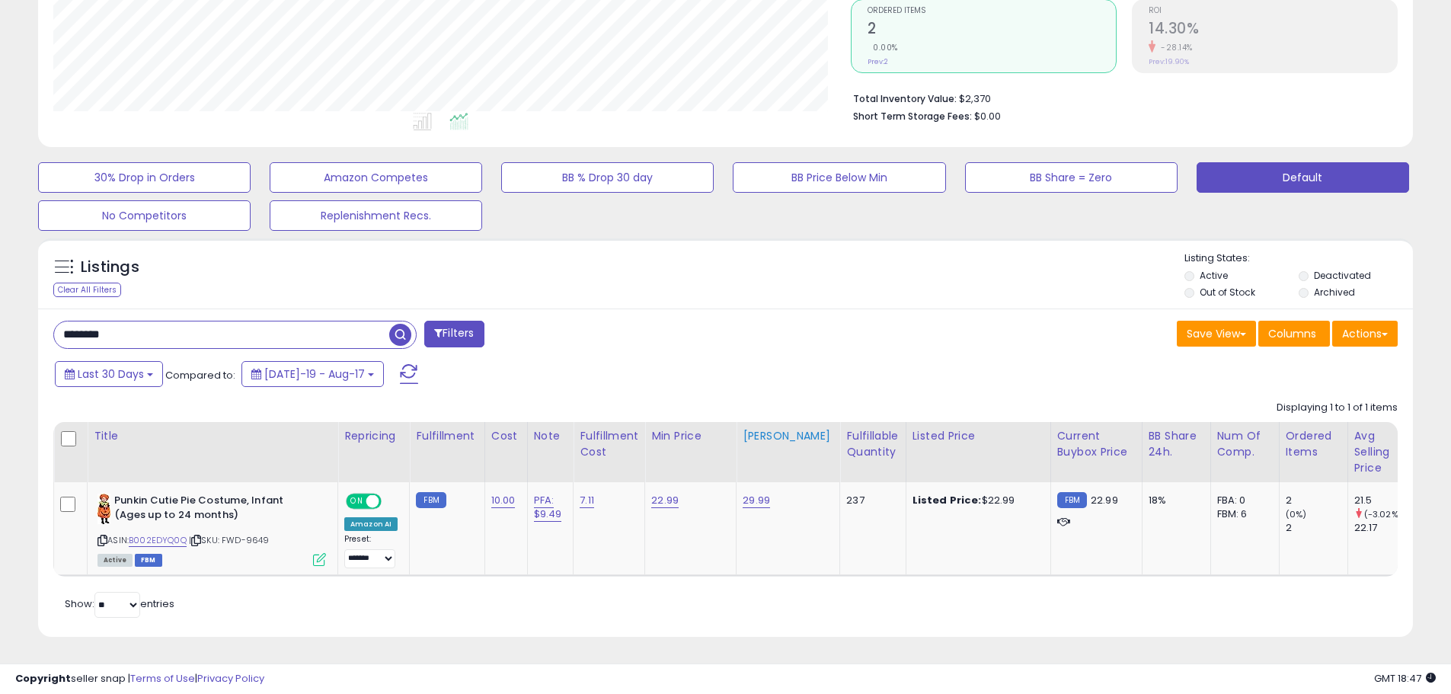
scroll to position [329, 0]
drag, startPoint x: 145, startPoint y: 323, endPoint x: 33, endPoint y: 324, distance: 112.7
click at [33, 324] on div "Listings Clear All Filters" at bounding box center [726, 443] width 1398 height 425
paste input "*****"
type input "**********"
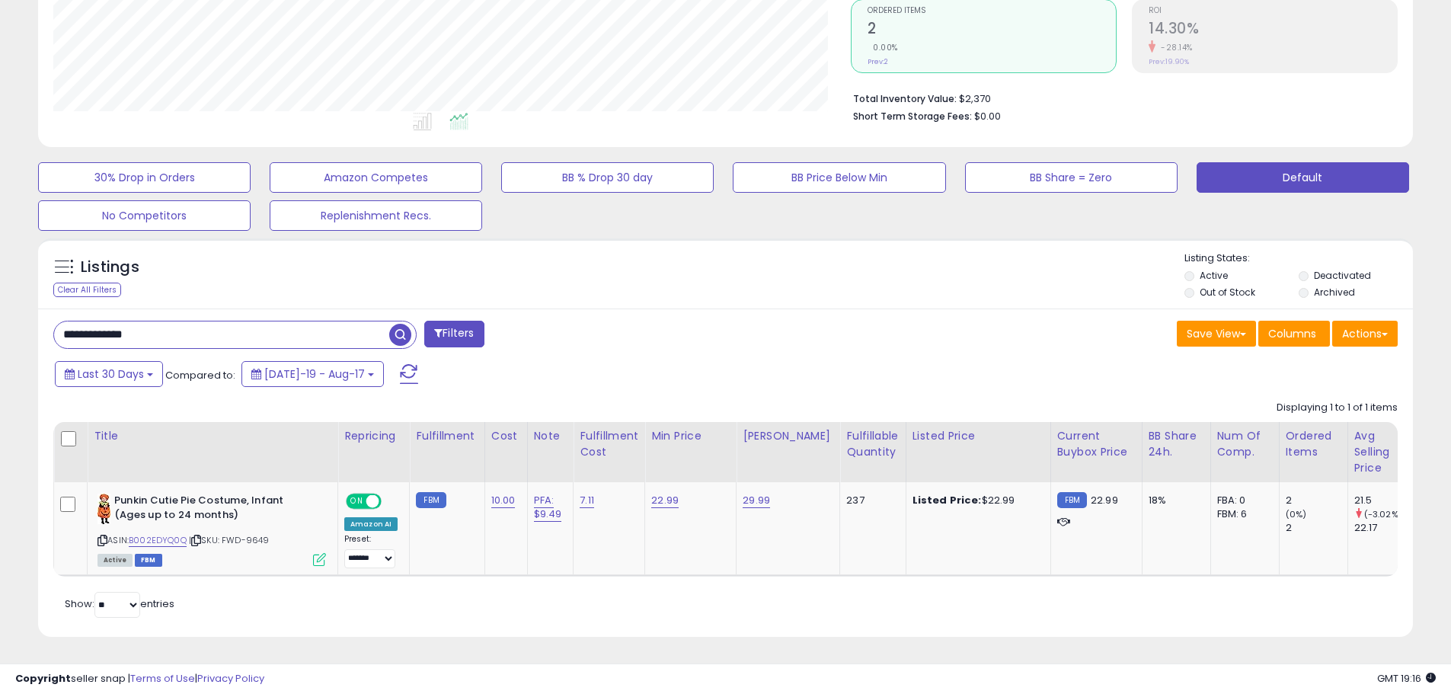
click at [401, 324] on span "button" at bounding box center [400, 335] width 22 height 22
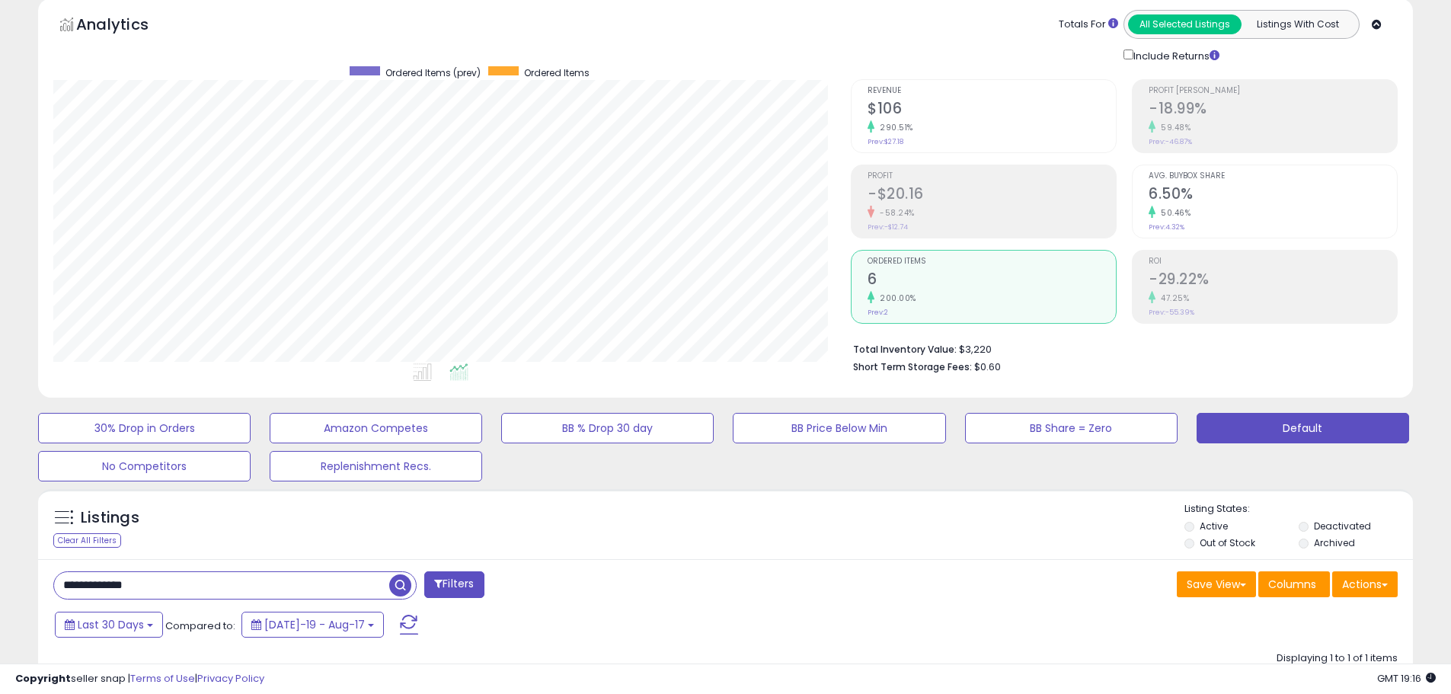
scroll to position [66, 0]
